Goal: Task Accomplishment & Management: Use online tool/utility

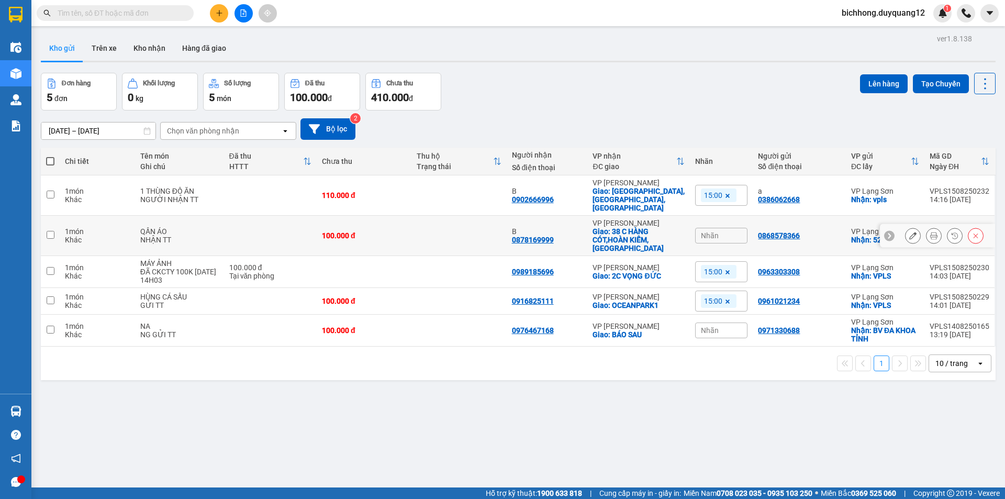
click at [47, 231] on input "checkbox" at bounding box center [51, 235] width 8 height 8
checkbox input "true"
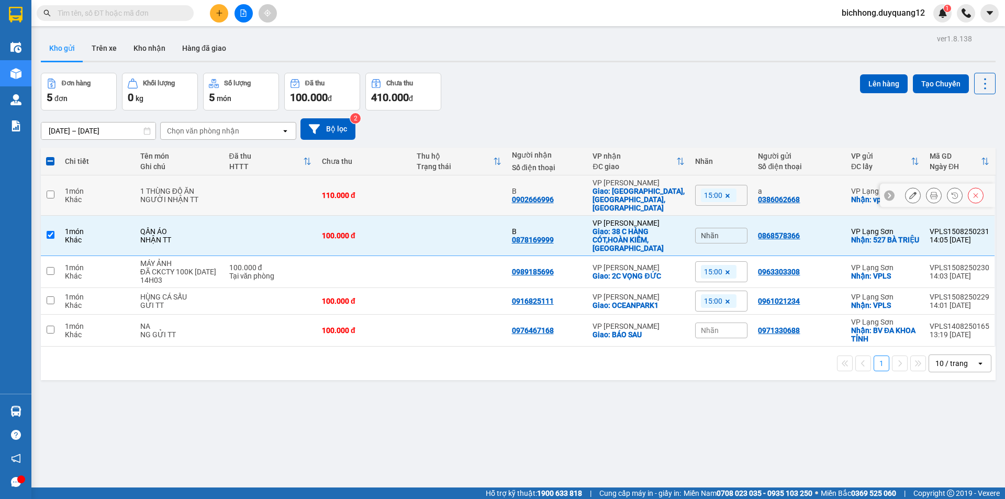
click at [51, 192] on input "checkbox" at bounding box center [51, 195] width 8 height 8
checkbox input "true"
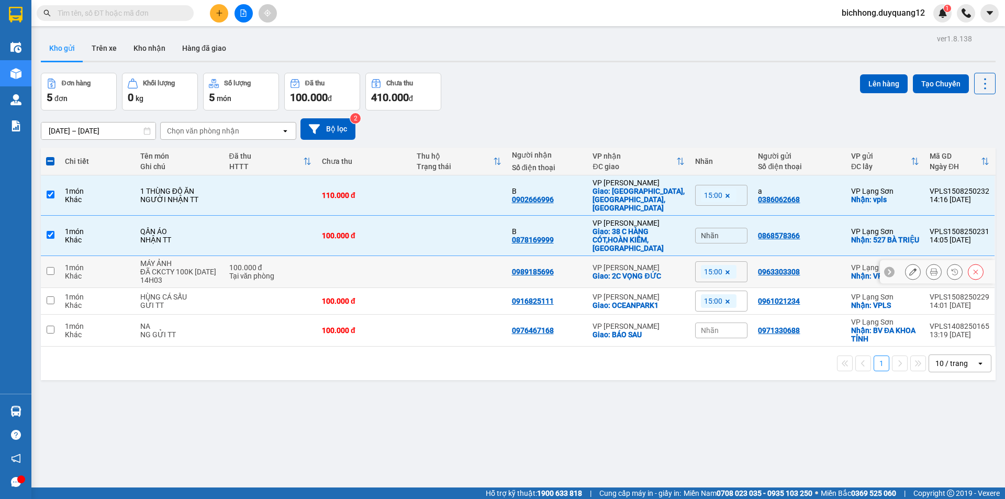
click at [51, 256] on td at bounding box center [50, 272] width 19 height 32
checkbox input "true"
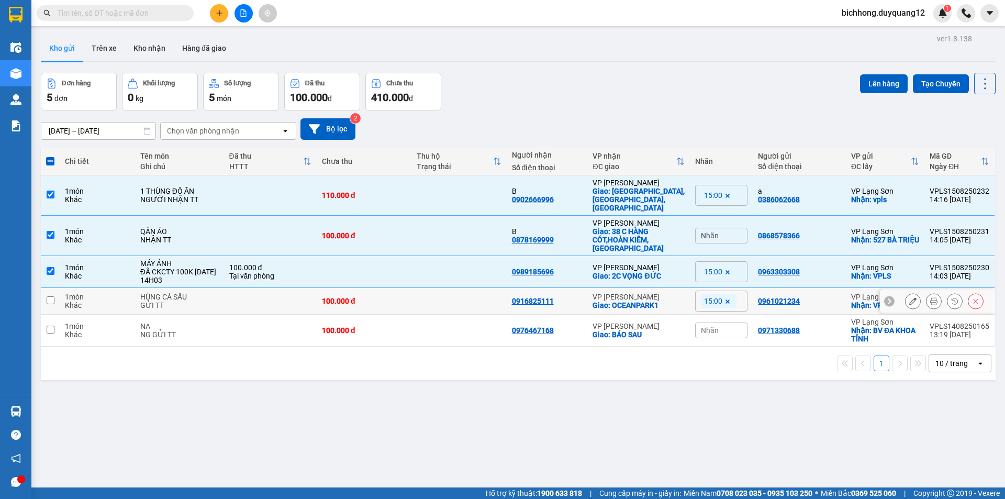
drag, startPoint x: 51, startPoint y: 287, endPoint x: 329, endPoint y: 284, distance: 278.6
click at [51, 296] on input "checkbox" at bounding box center [51, 300] width 8 height 8
checkbox input "true"
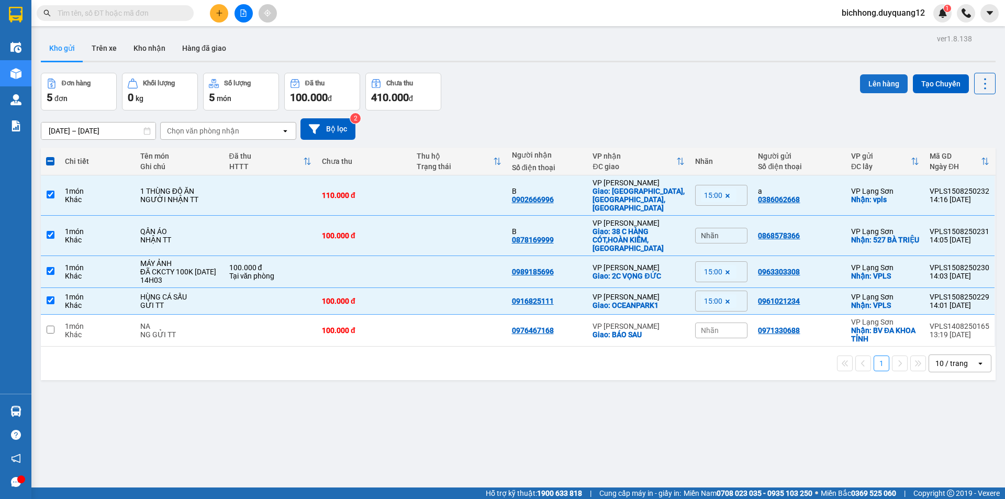
click at [880, 82] on button "Lên hàng" at bounding box center [884, 83] width 48 height 19
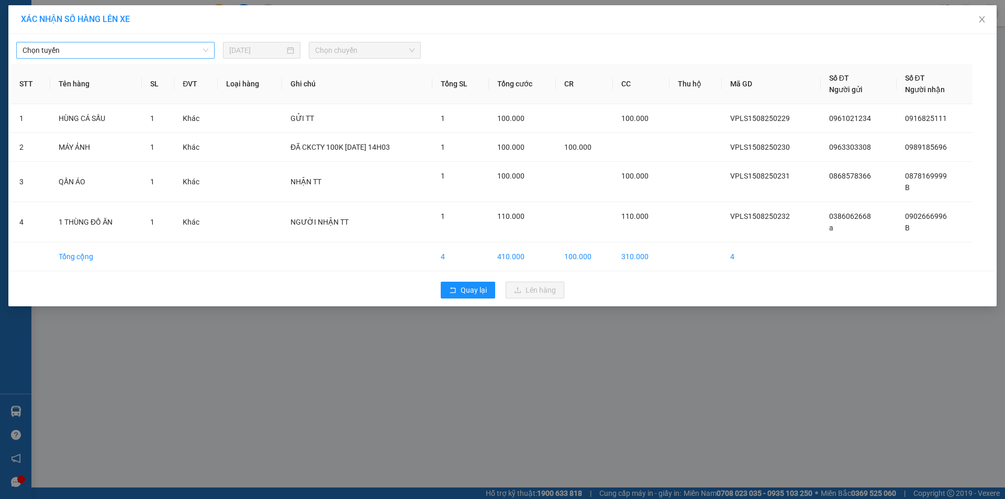
click at [163, 48] on span "Chọn tuyến" at bounding box center [116, 50] width 186 height 16
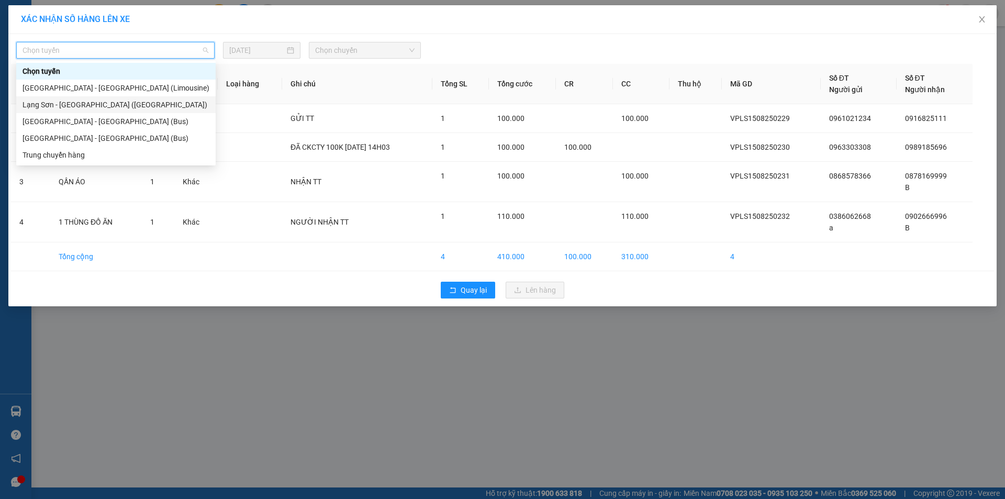
click at [88, 107] on div "Lạng Sơn - [GEOGRAPHIC_DATA] ([GEOGRAPHIC_DATA])" at bounding box center [116, 105] width 187 height 12
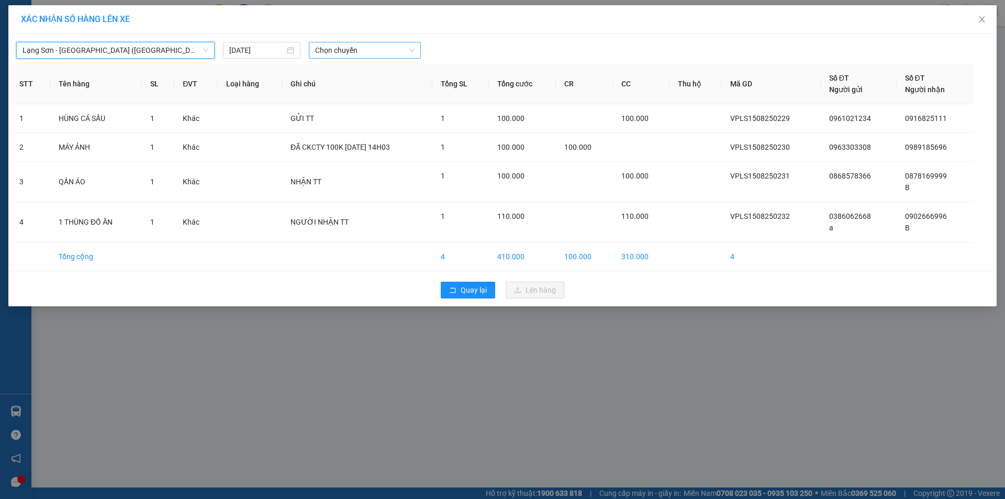
click at [332, 54] on span "Chọn chuyến" at bounding box center [364, 50] width 99 height 16
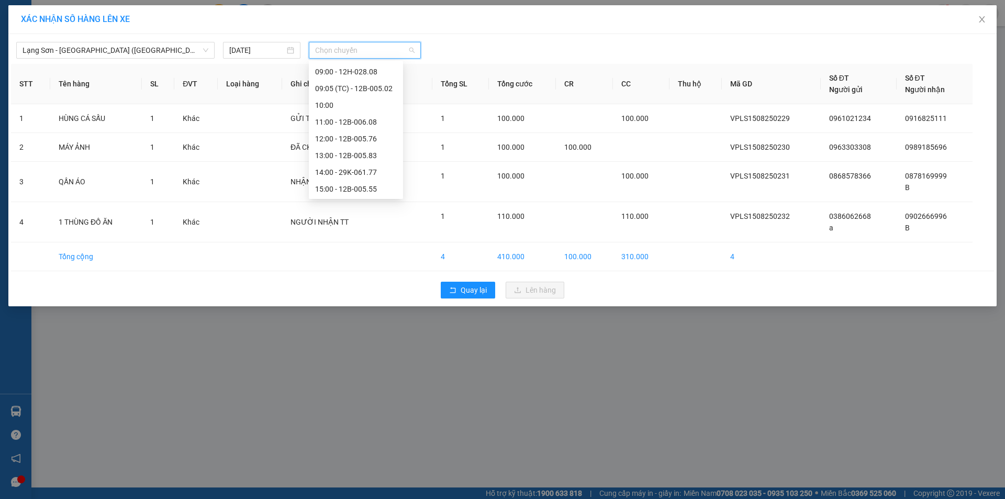
scroll to position [104, 0]
click at [361, 180] on div "15:00 - 12B-005.55" at bounding box center [356, 185] width 82 height 12
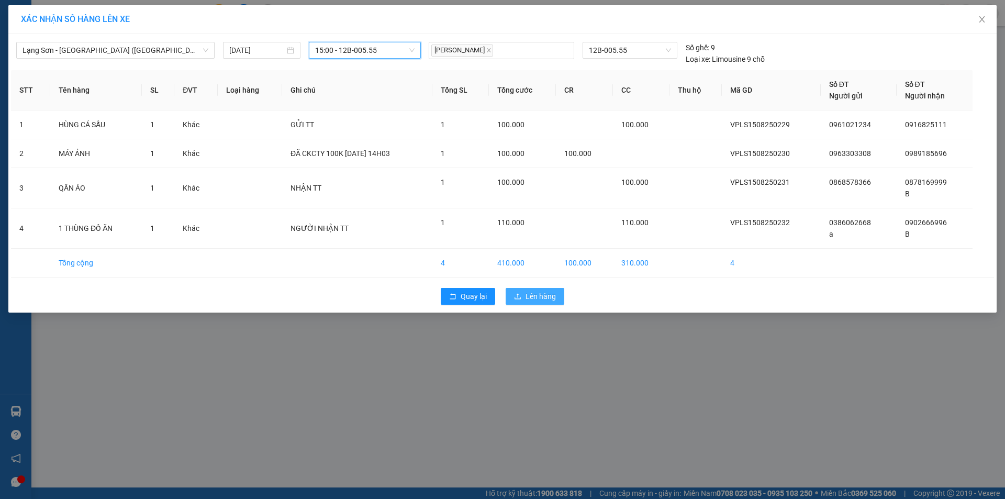
click at [543, 293] on span "Lên hàng" at bounding box center [541, 297] width 30 height 12
